Goal: Transaction & Acquisition: Purchase product/service

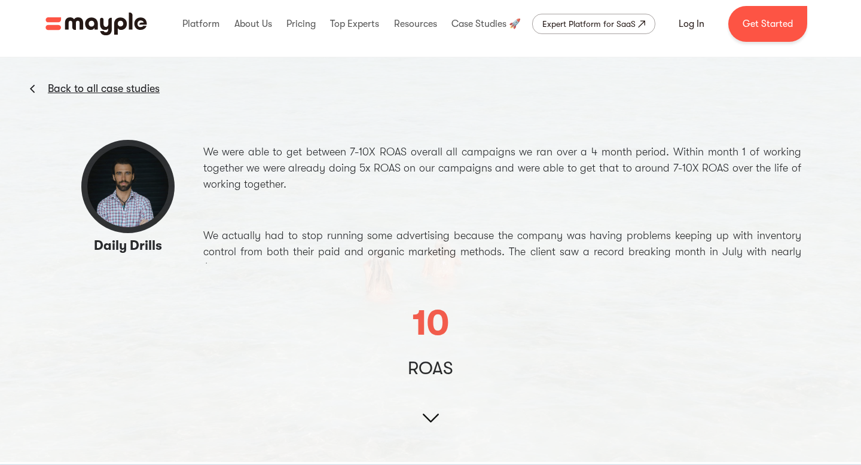
scroll to position [75, 0]
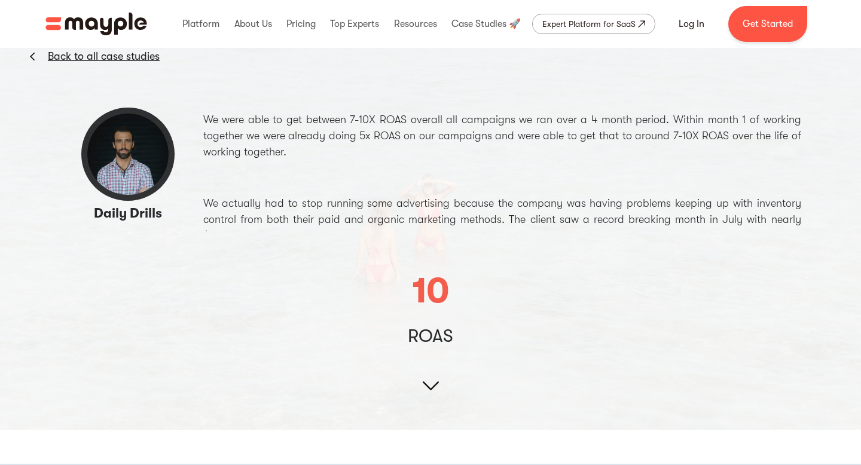
click at [428, 388] on img at bounding box center [430, 188] width 861 height 485
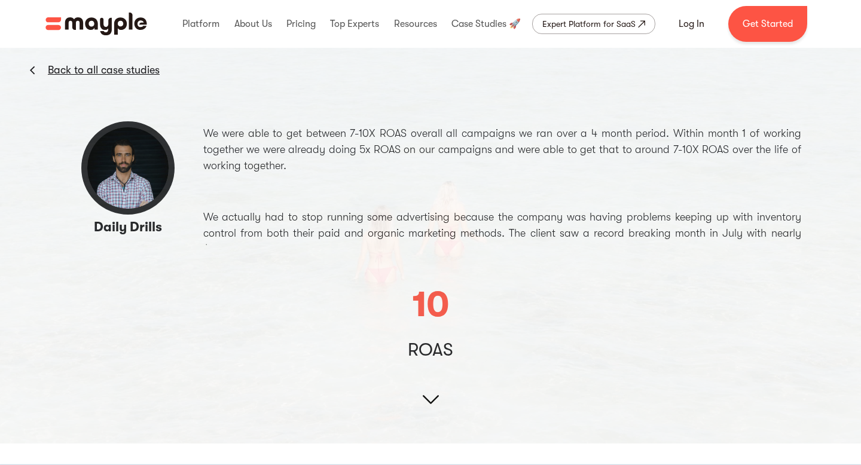
scroll to position [70, 0]
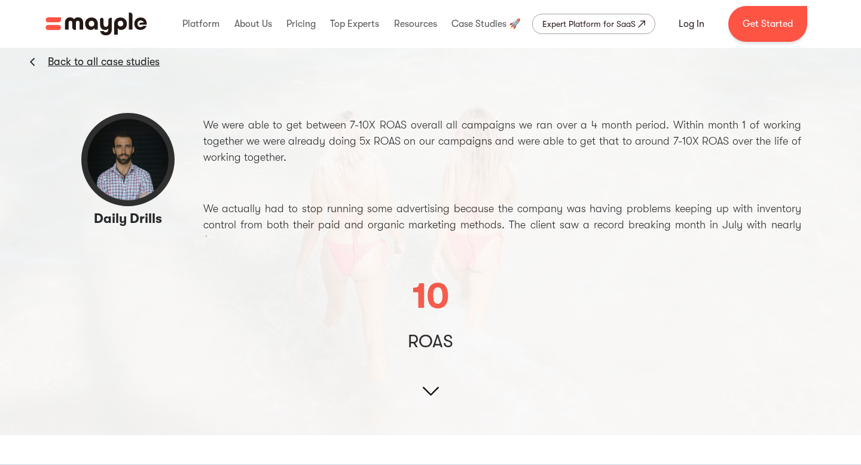
click at [430, 393] on img at bounding box center [430, 193] width 861 height 485
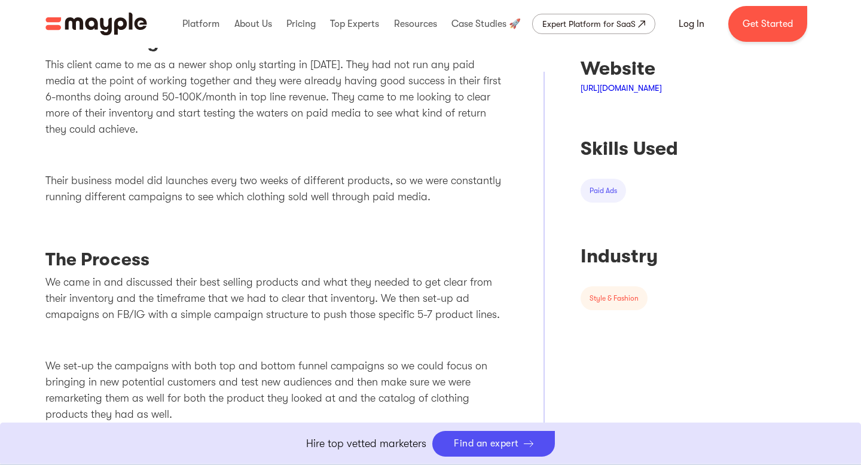
scroll to position [518, 0]
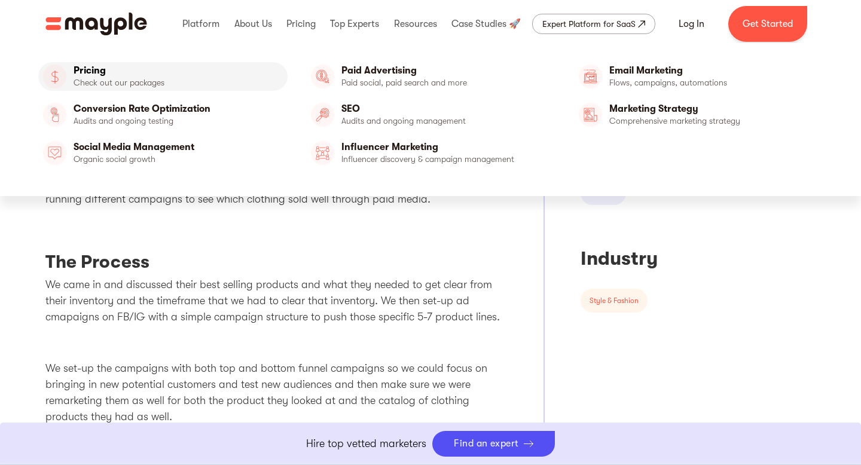
click at [123, 80] on link "Pricing" at bounding box center [162, 76] width 249 height 29
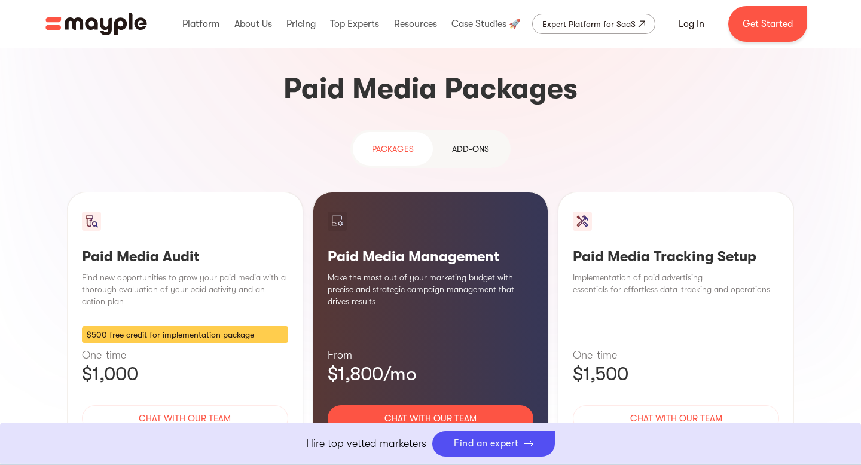
scroll to position [1040, 0]
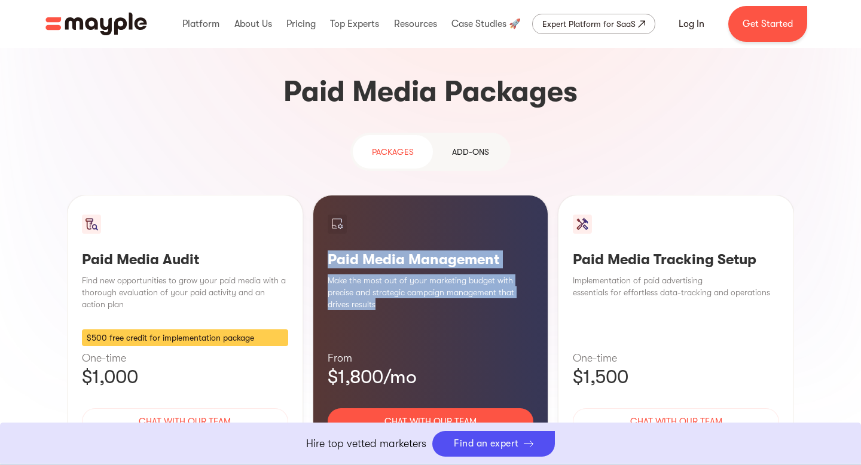
drag, startPoint x: 330, startPoint y: 169, endPoint x: 394, endPoint y: 214, distance: 78.2
click at [394, 214] on div "Paid Media Management Make the most out of your marketing budget with precise a…" at bounding box center [431, 342] width 236 height 294
click at [390, 220] on div "Paid Media Management Make the most out of your marketing budget with precise a…" at bounding box center [431, 342] width 236 height 294
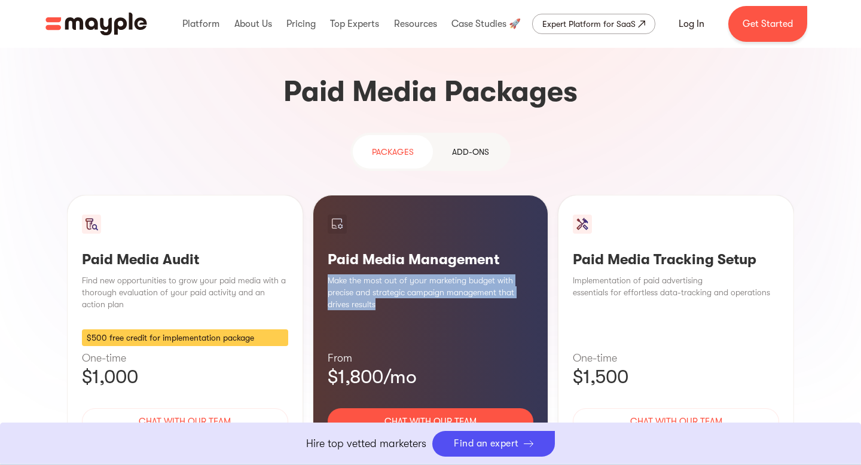
drag, startPoint x: 378, startPoint y: 218, endPoint x: 327, endPoint y: 182, distance: 62.7
click at [327, 195] on div "Paid Media Management Make the most out of your marketing budget with precise a…" at bounding box center [431, 342] width 236 height 294
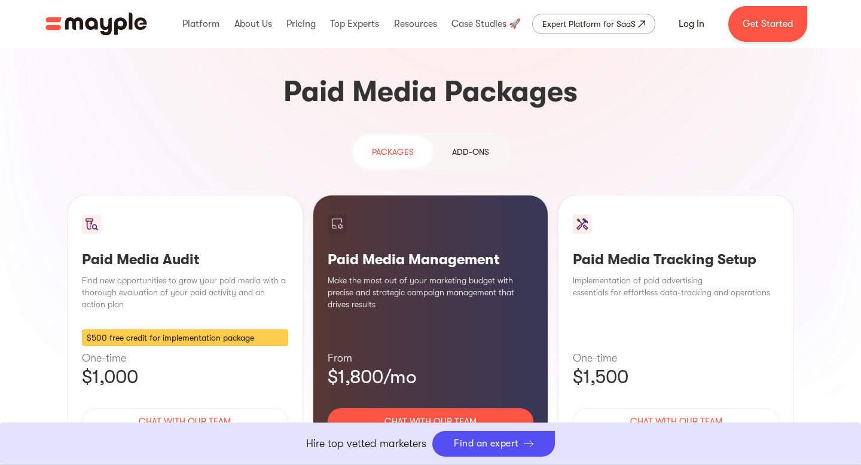
click at [350, 465] on div "By continuing to use this site you agree to our Cookie Policy Got it" at bounding box center [430, 465] width 861 height 1
click at [357, 236] on div "Paid Media Management Make the most out of your marketing budget with precise a…" at bounding box center [431, 342] width 236 height 294
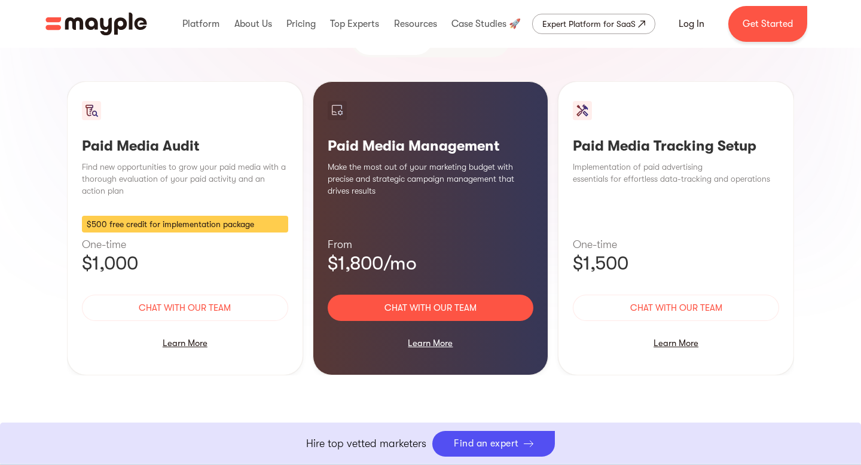
scroll to position [1156, 0]
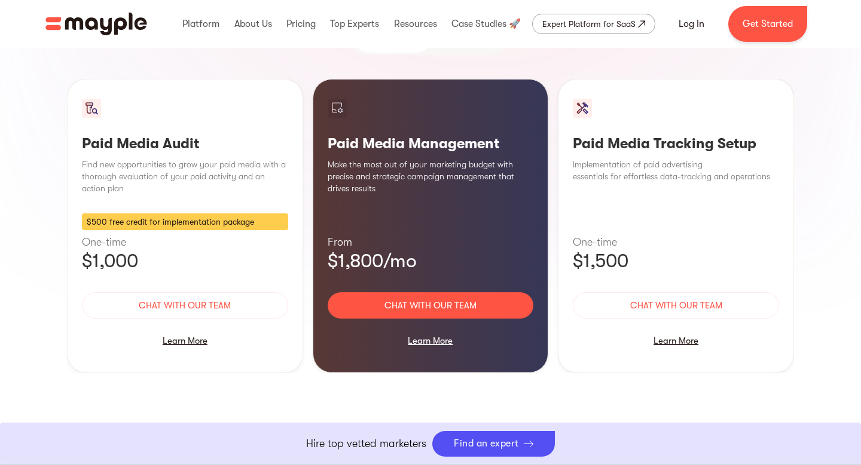
click at [477, 340] on div "PAckages Add-ons Paid Media Audit Find new opportunities to grow your paid medi…" at bounding box center [430, 225] width 727 height 416
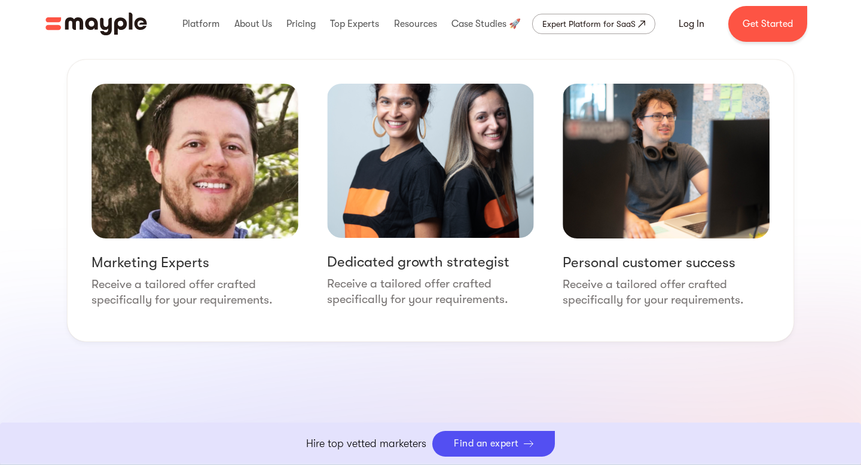
scroll to position [1446, 0]
